Goal: Task Accomplishment & Management: Complete application form

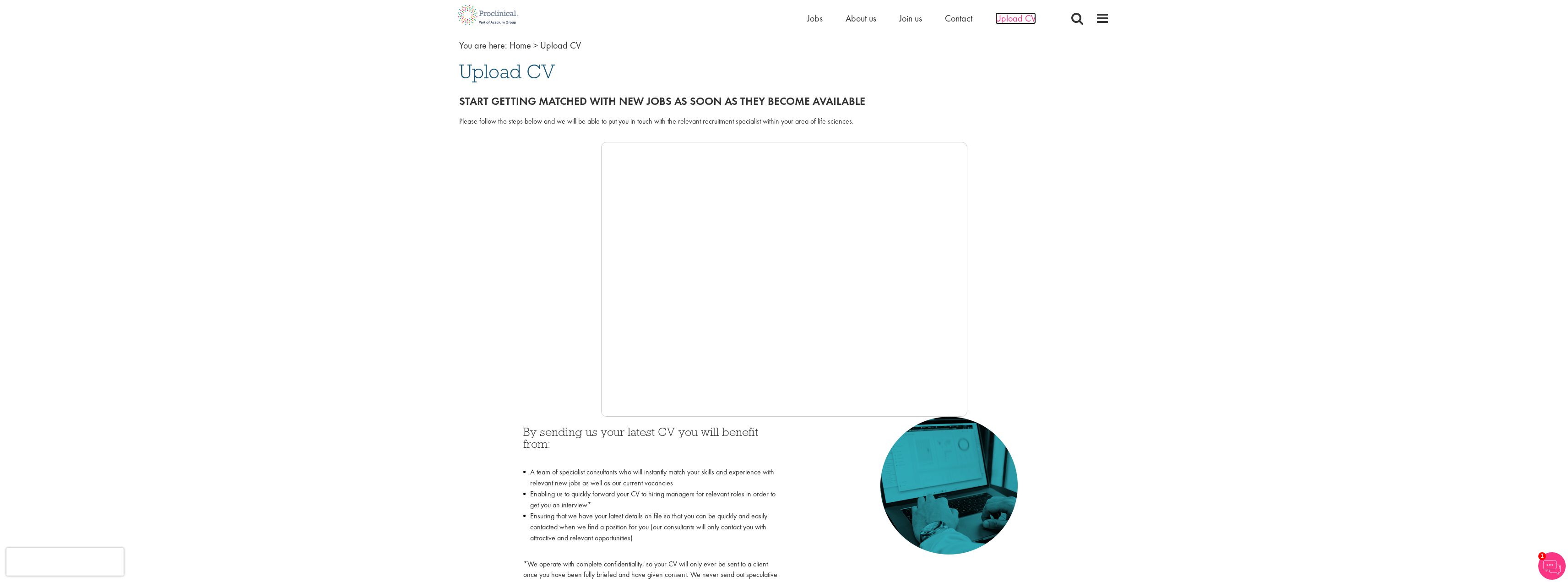
click at [1015, 23] on span "Upload CV" at bounding box center [1015, 18] width 41 height 12
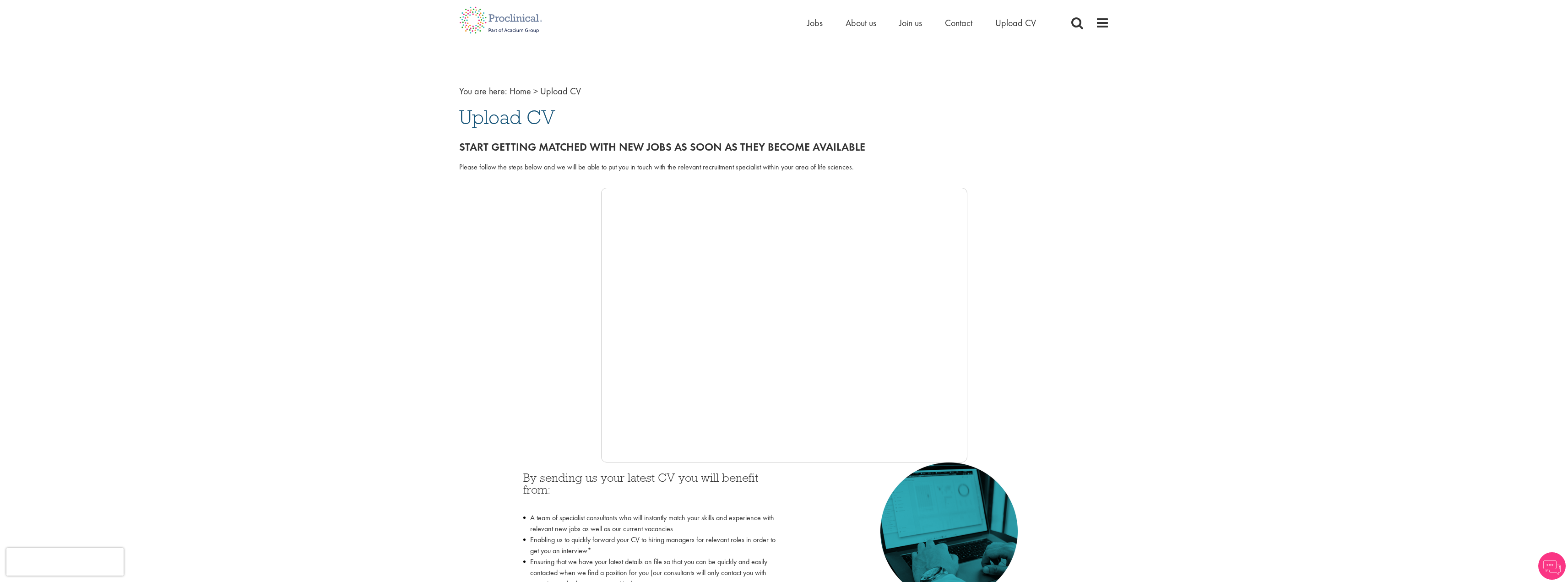
click at [1105, 32] on div "Home Jobs About us Join us Contact Upload CV" at bounding box center [958, 25] width 302 height 18
click at [1104, 21] on span at bounding box center [1102, 23] width 14 height 14
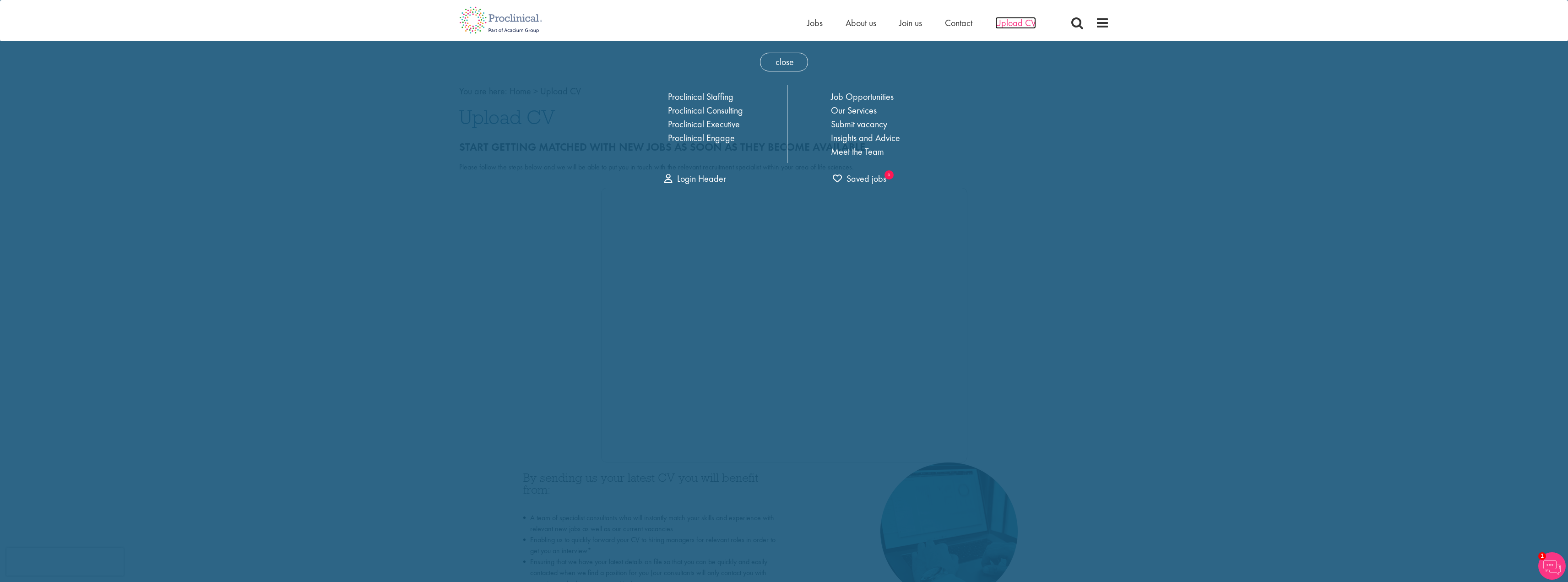
click at [1028, 21] on span "Upload CV" at bounding box center [1015, 23] width 41 height 12
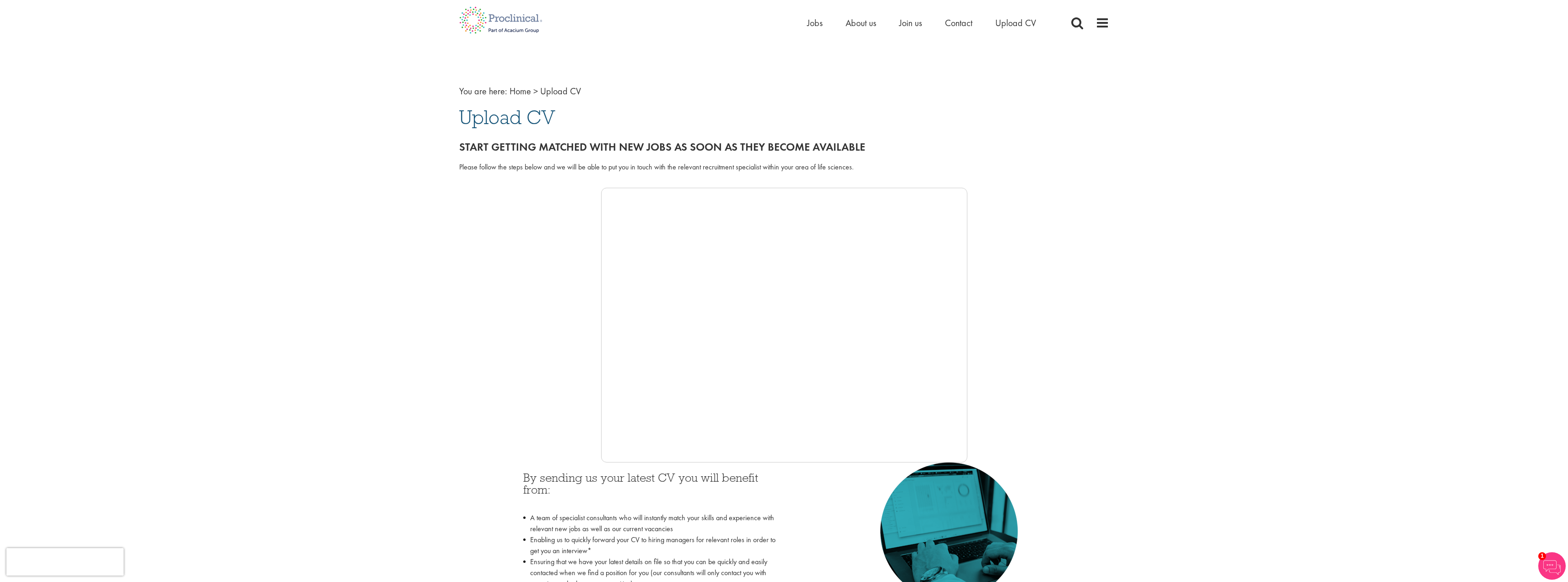
click at [1136, 407] on div "You are here: Home > Upload CV Upload CV Start getting matched with new jobs as…" at bounding box center [784, 556] width 1568 height 1112
